Goal: Use online tool/utility: Utilize a website feature to perform a specific function

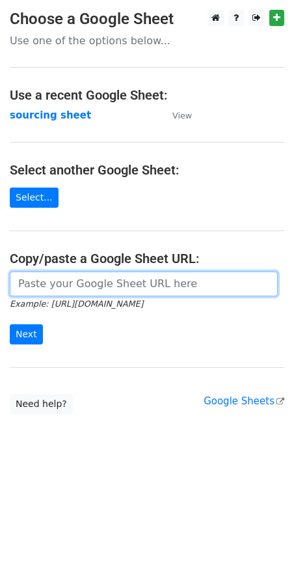
click at [25, 288] on input "url" at bounding box center [144, 284] width 268 height 25
paste input "https://docs.google.com/spreadsheets/d/1wD6lSmvFvXxRHy8XL6iER5cI7pKzGo_S9Nh0RVd…"
type input "https://docs.google.com/spreadsheets/d/1wD6lSmvFvXxRHy8XL6iER5cI7pKzGo_S9Nh0RVd…"
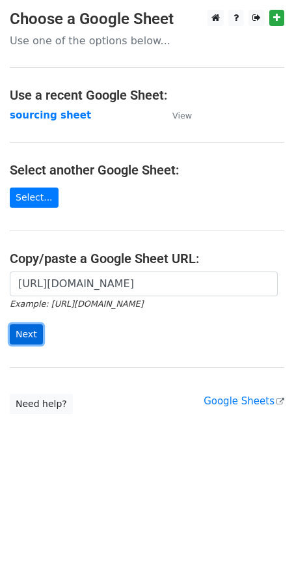
click at [20, 335] on input "Next" at bounding box center [26, 334] width 33 height 20
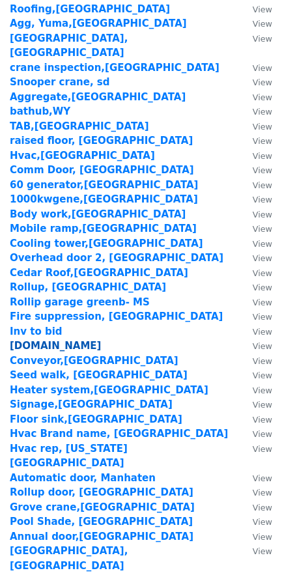
scroll to position [1506, 0]
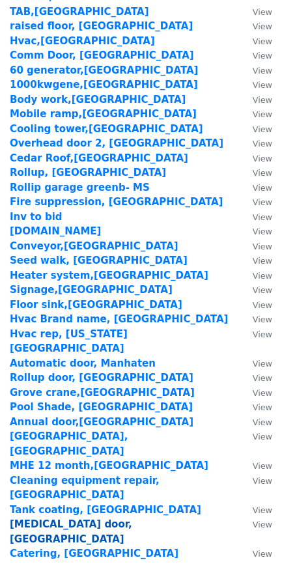
click at [40, 519] on strong "[MEDICAL_DATA] door,[GEOGRAPHIC_DATA]" at bounding box center [71, 532] width 122 height 27
